Goal: Navigation & Orientation: Find specific page/section

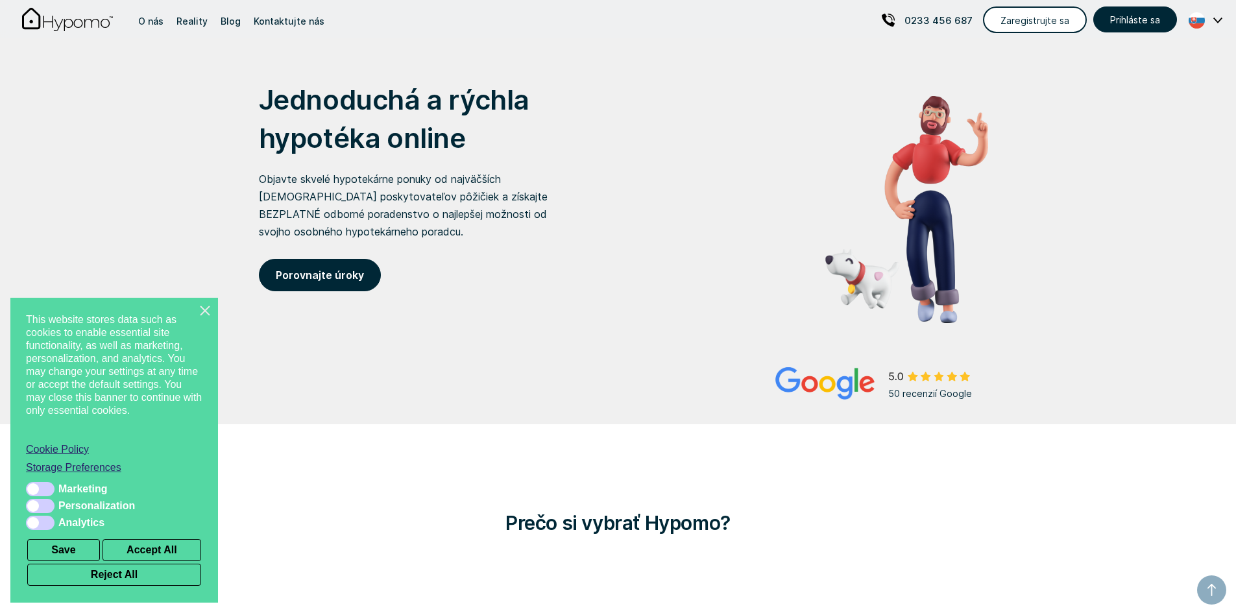
click at [206, 312] on line at bounding box center [205, 311] width 10 height 10
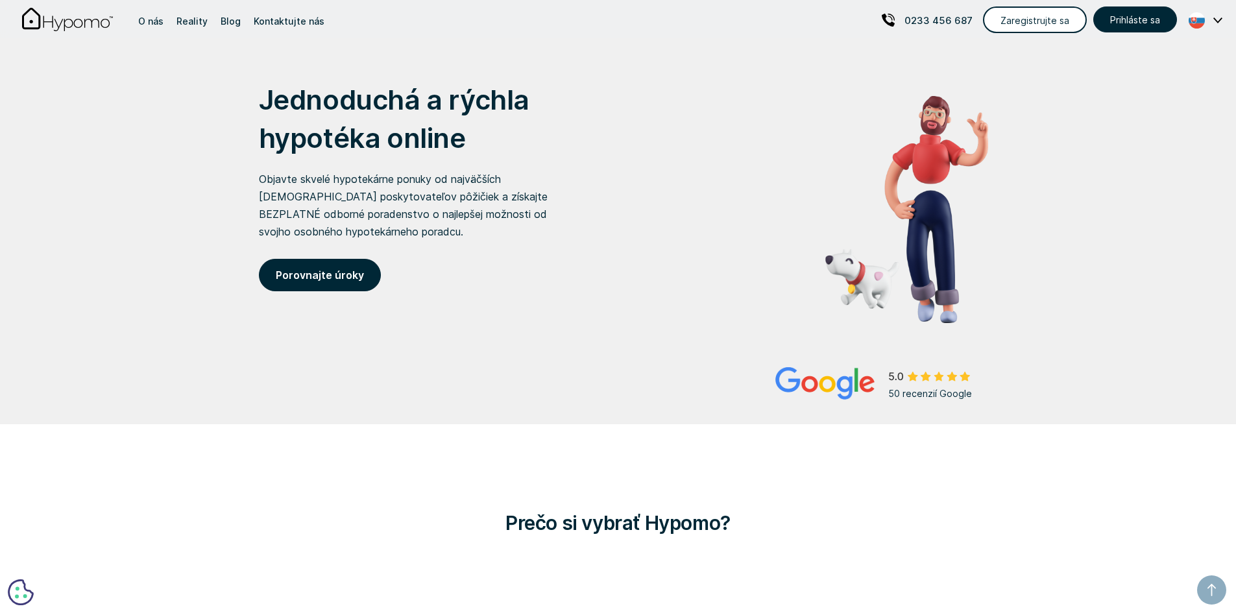
click at [1214, 23] on img at bounding box center [1217, 21] width 9 height 6
click at [1146, 71] on p "English" at bounding box center [1126, 66] width 38 height 22
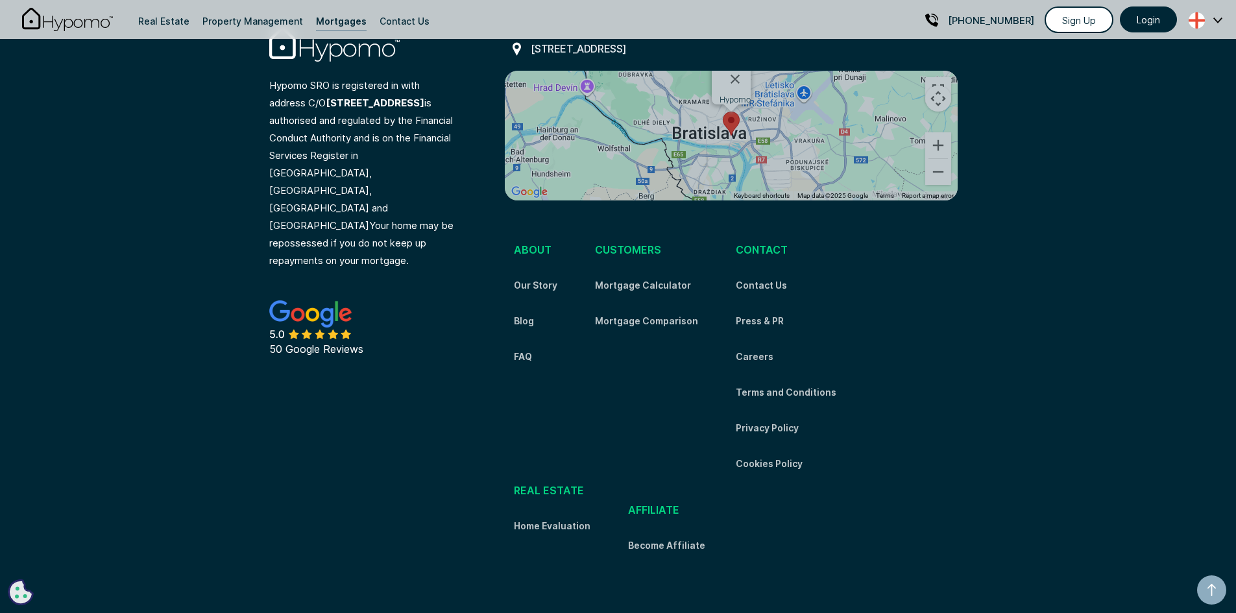
scroll to position [4323, 0]
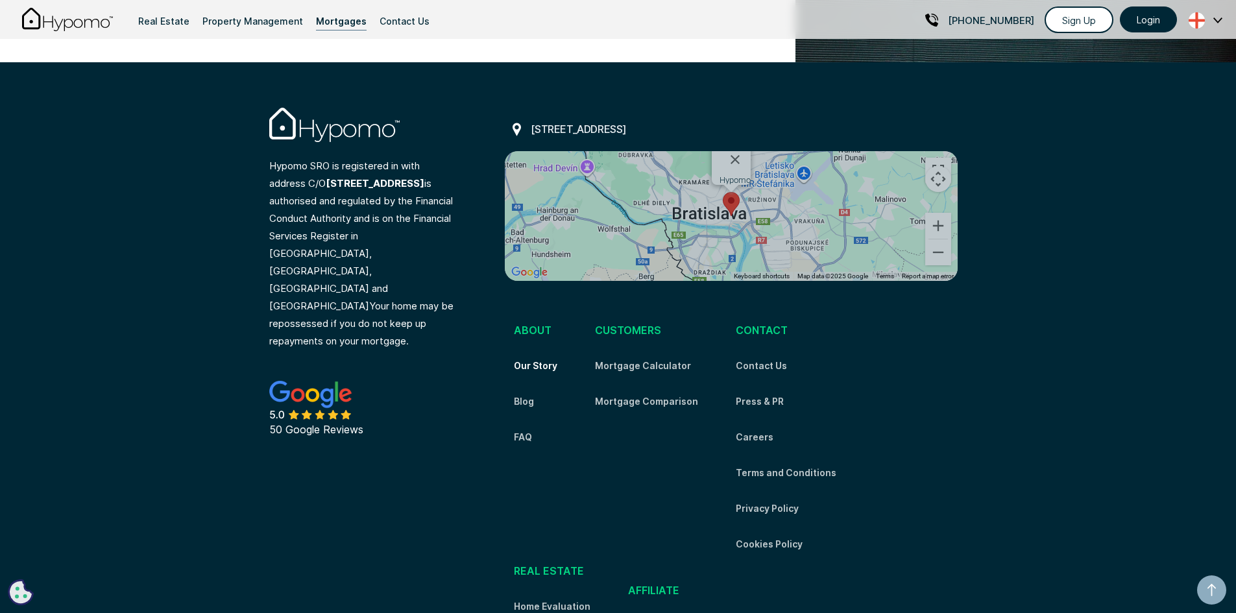
click at [539, 358] on link "Our Story" at bounding box center [535, 366] width 43 height 16
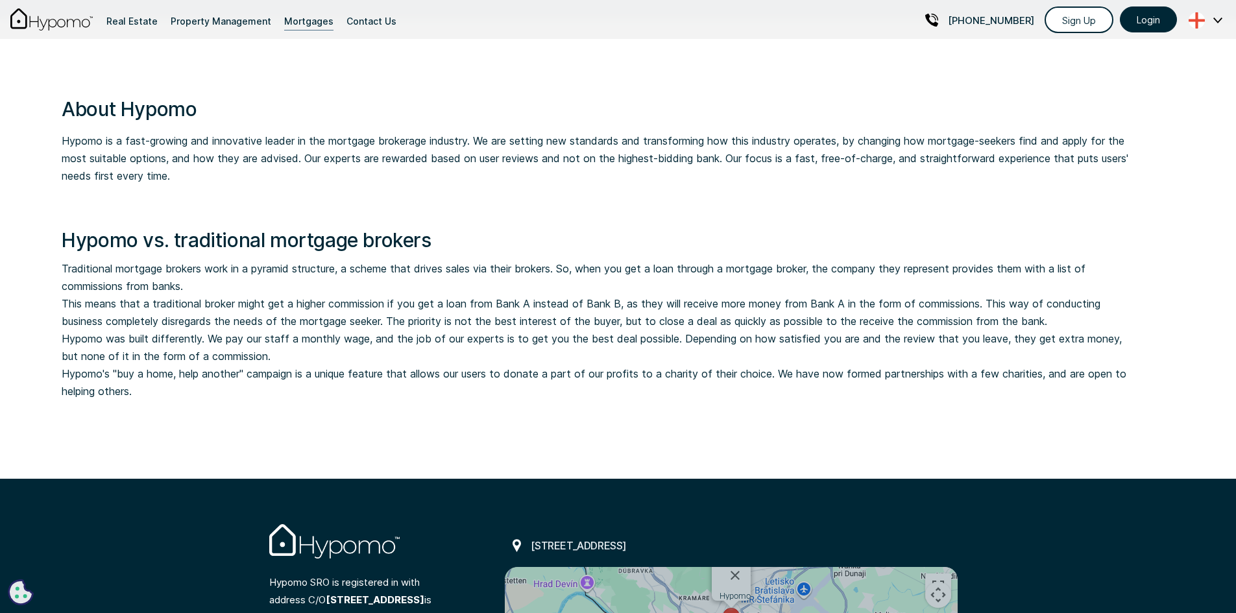
scroll to position [1103, 0]
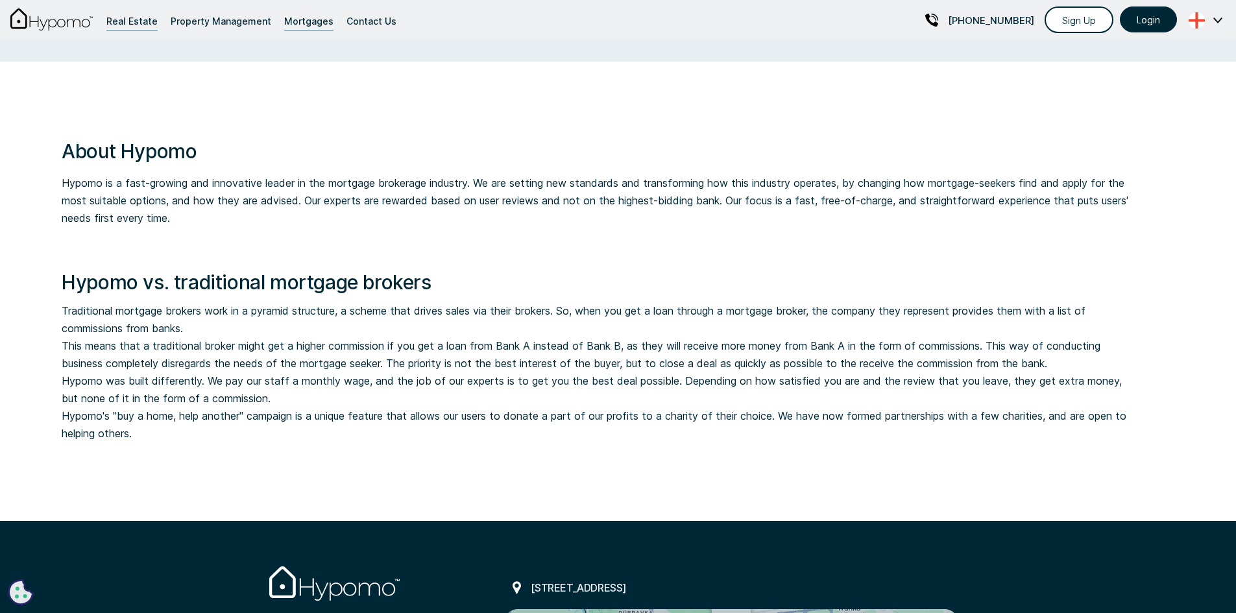
click at [118, 29] on div "Real Estate" at bounding box center [131, 21] width 51 height 18
